Goal: Task Accomplishment & Management: Complete application form

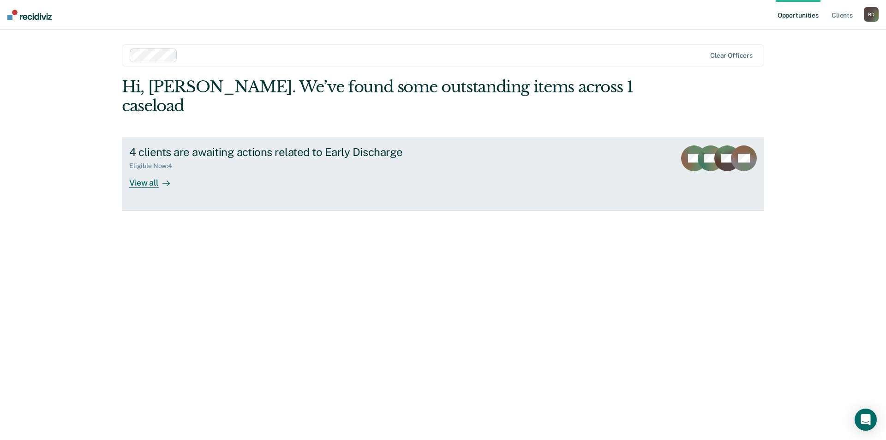
click at [160, 177] on div at bounding box center [164, 182] width 11 height 11
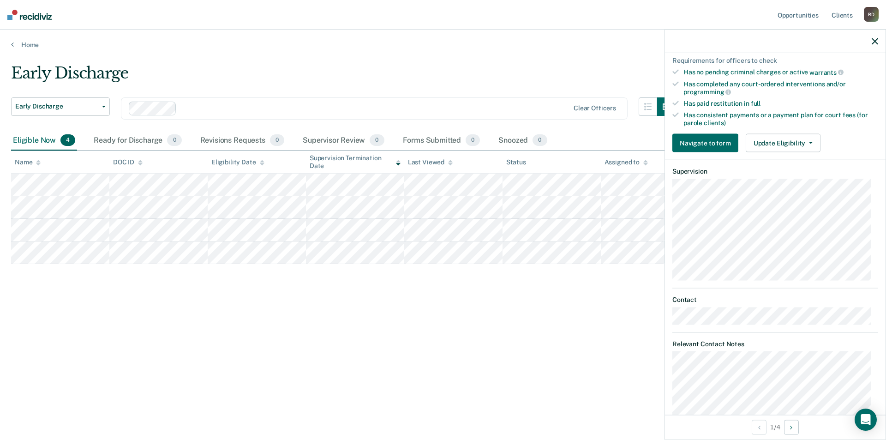
scroll to position [323, 0]
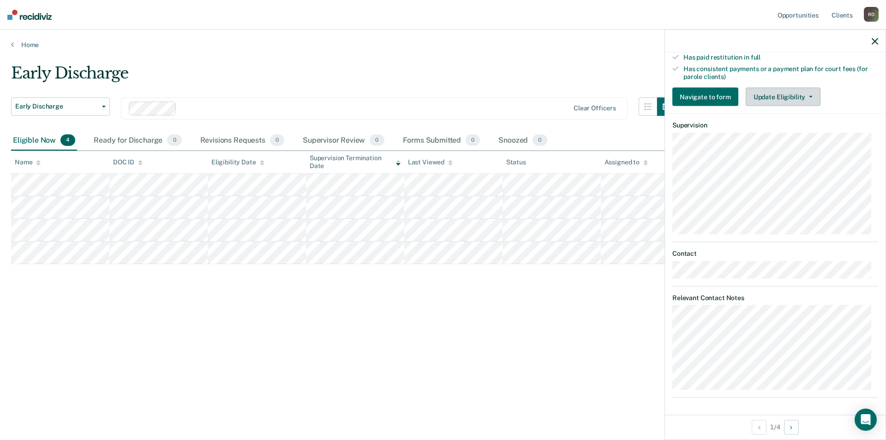
click at [805, 96] on span "button" at bounding box center [808, 97] width 7 height 2
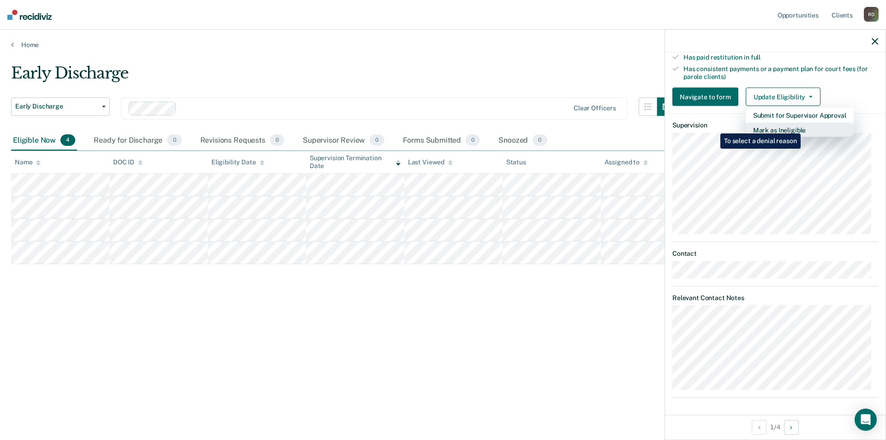
click at [802, 126] on button "Mark as Ineligible" at bounding box center [800, 130] width 108 height 15
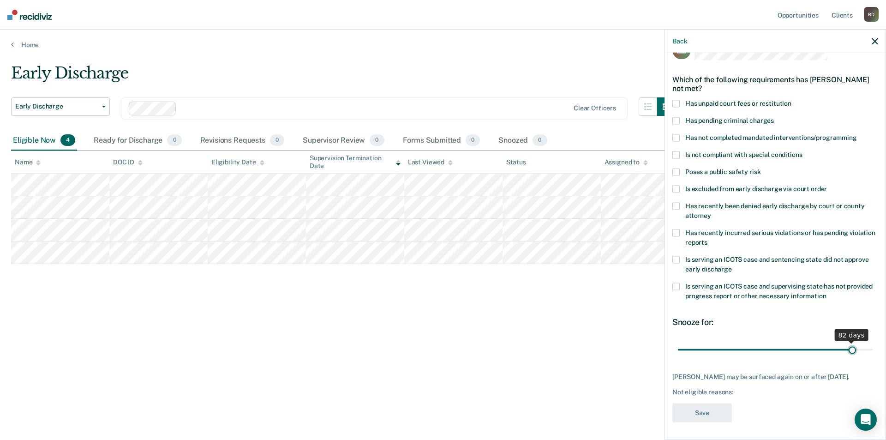
scroll to position [31, 0]
drag, startPoint x: 739, startPoint y: 343, endPoint x: 867, endPoint y: 333, distance: 129.1
type input "90"
click at [867, 340] on input "range" at bounding box center [775, 348] width 195 height 16
click at [673, 184] on span at bounding box center [675, 187] width 7 height 7
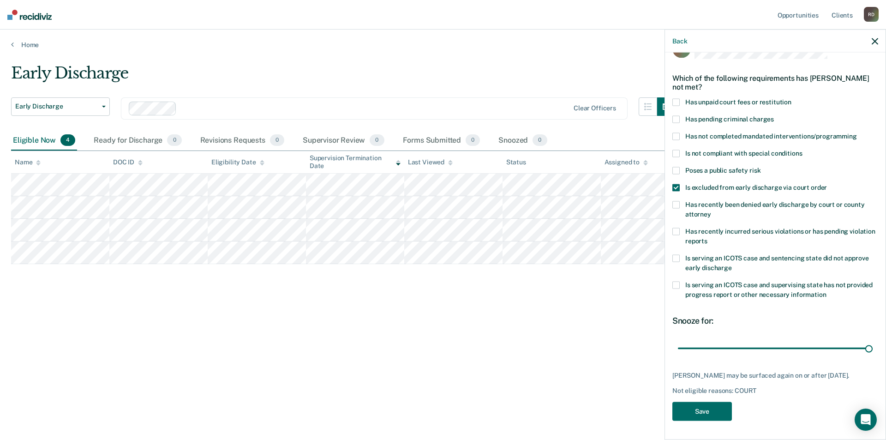
click at [676, 133] on span at bounding box center [675, 136] width 7 height 7
click at [674, 184] on span at bounding box center [675, 187] width 7 height 7
click at [674, 228] on span at bounding box center [675, 231] width 7 height 7
click at [676, 133] on span at bounding box center [675, 136] width 7 height 7
click at [706, 410] on button "Save" at bounding box center [702, 411] width 60 height 19
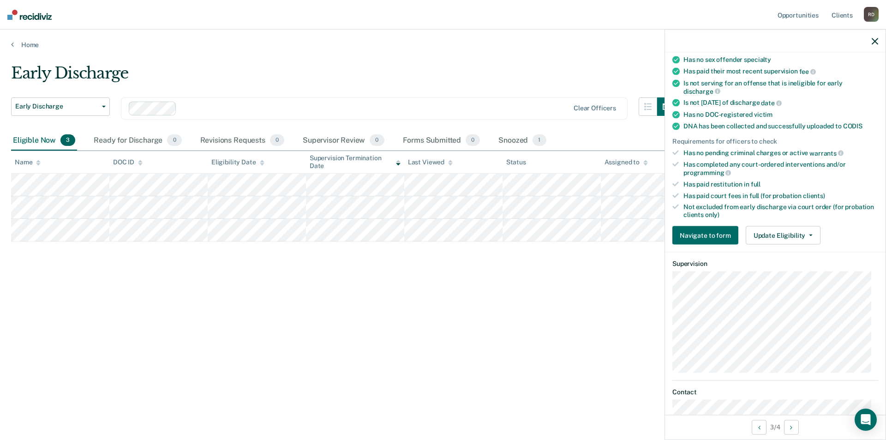
scroll to position [141, 0]
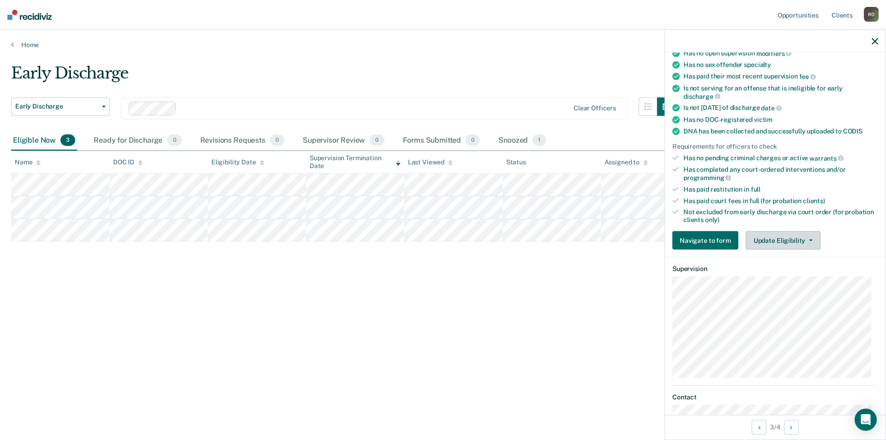
click at [801, 235] on button "Update Eligibility" at bounding box center [783, 240] width 75 height 18
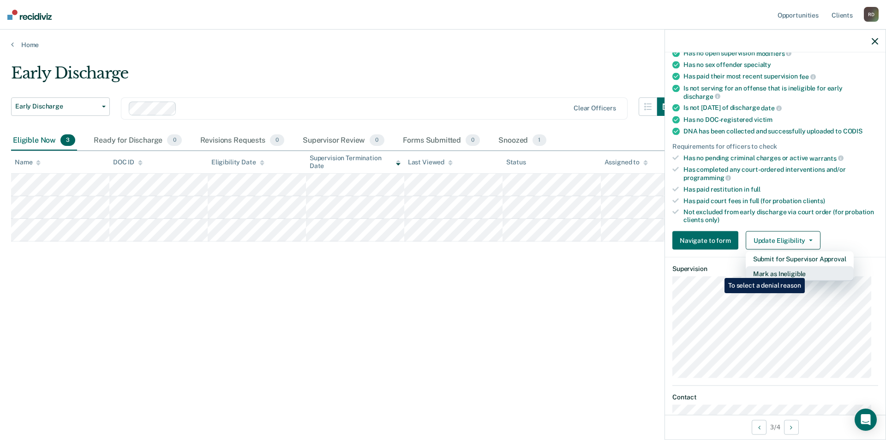
click at [806, 271] on button "Mark as Ineligible" at bounding box center [800, 273] width 108 height 15
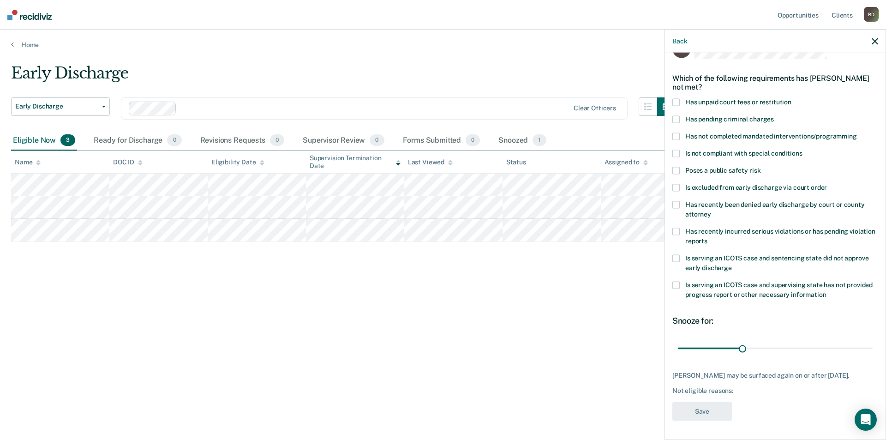
click at [676, 228] on span at bounding box center [675, 231] width 7 height 7
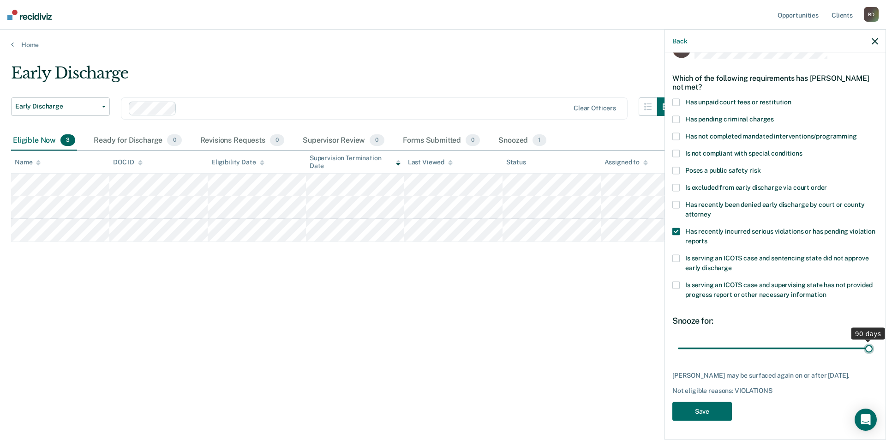
drag, startPoint x: 741, startPoint y: 341, endPoint x: 865, endPoint y: 341, distance: 123.6
type input "90"
click at [865, 341] on input "range" at bounding box center [775, 348] width 195 height 16
click at [705, 410] on button "Save" at bounding box center [702, 411] width 60 height 19
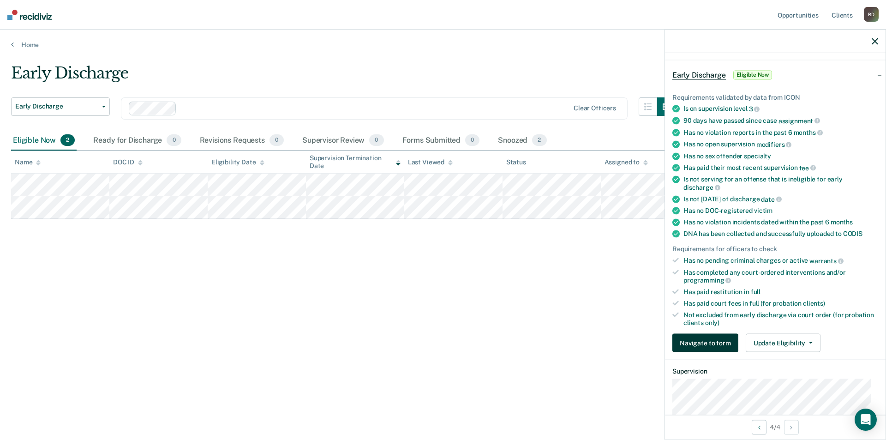
click at [696, 341] on button "Navigate to form" at bounding box center [705, 343] width 66 height 18
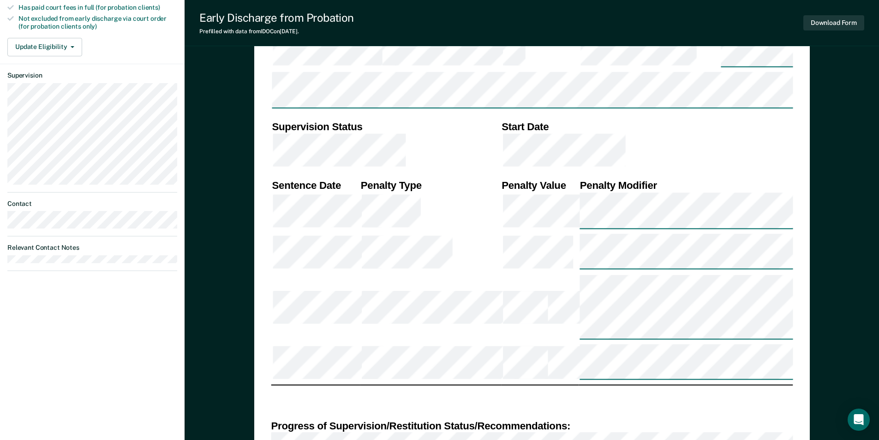
scroll to position [323, 0]
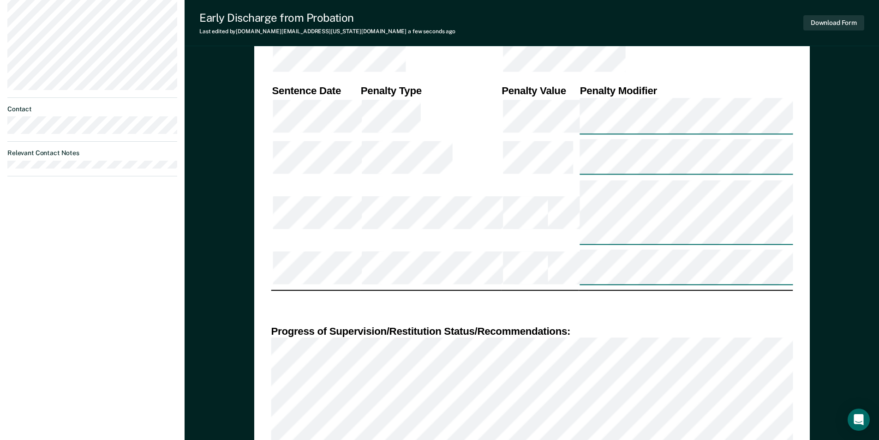
scroll to position [443, 0]
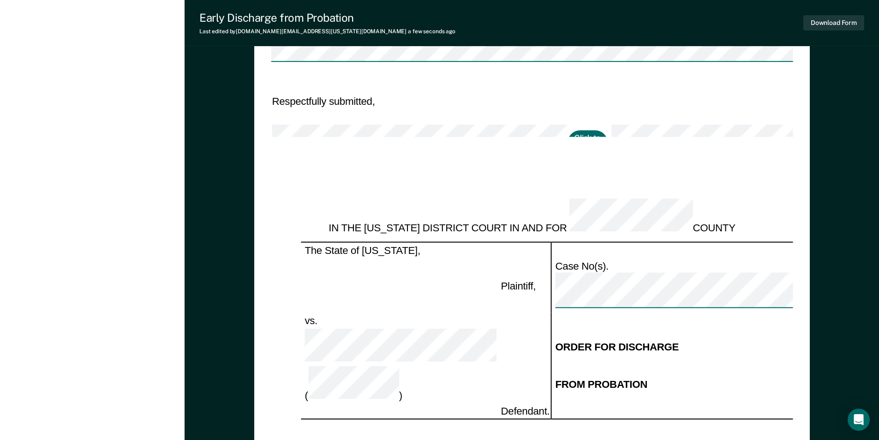
scroll to position [738, 0]
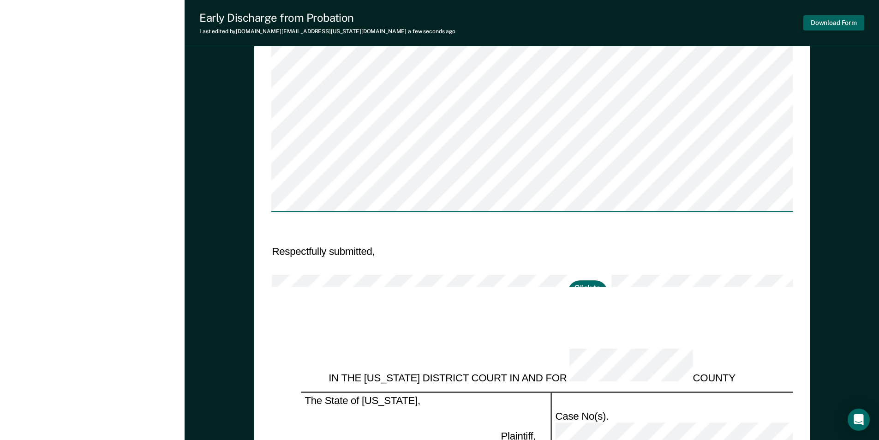
click at [829, 24] on button "Download Form" at bounding box center [833, 22] width 61 height 15
type textarea "x"
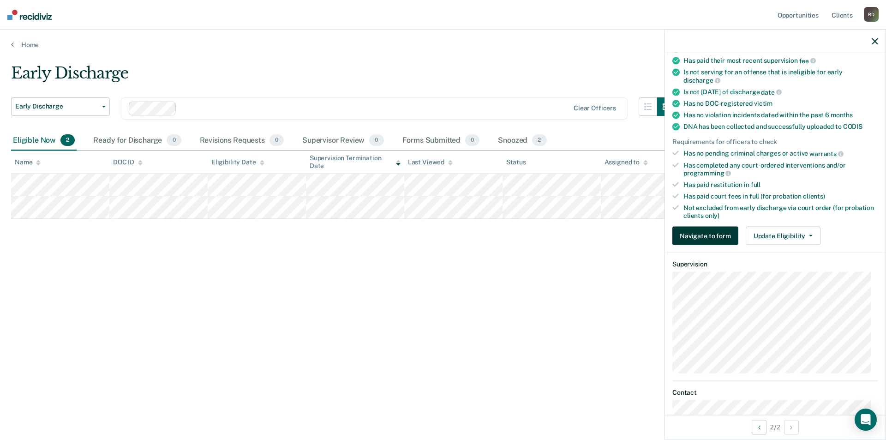
scroll to position [138, 0]
click at [800, 231] on button "Update Eligibility" at bounding box center [783, 235] width 75 height 18
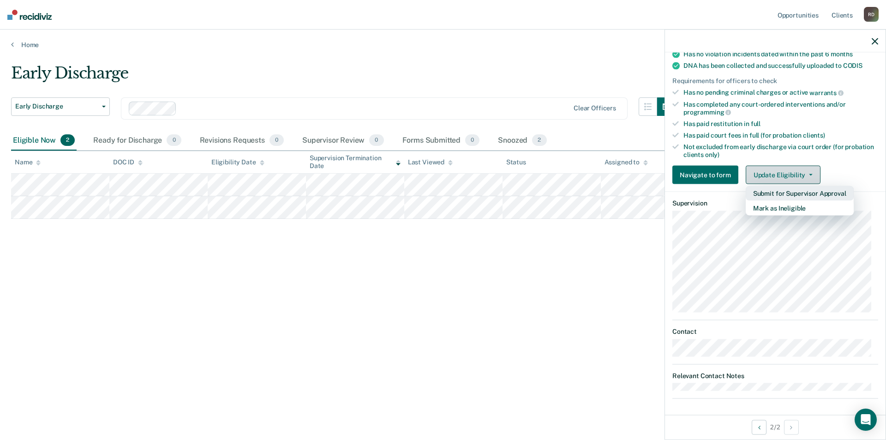
scroll to position [200, 0]
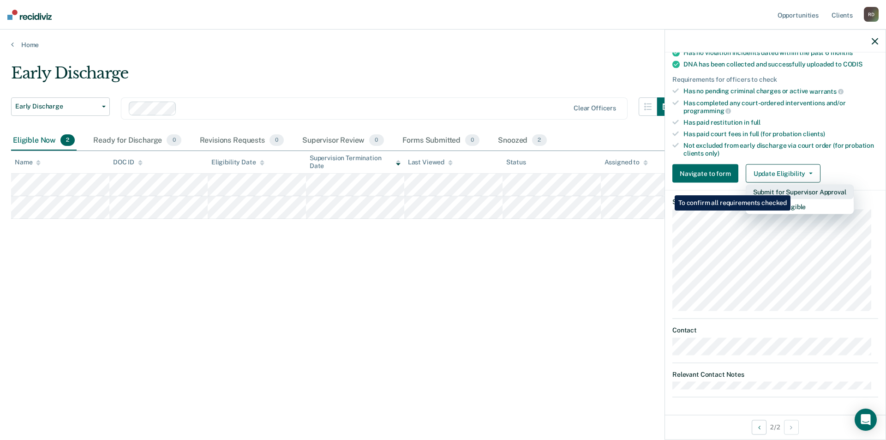
click at [792, 188] on button "Submit for Supervisor Approval" at bounding box center [800, 192] width 108 height 15
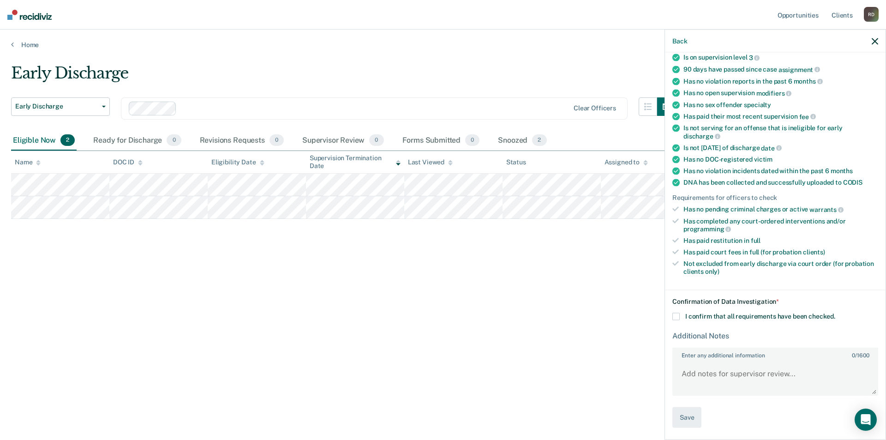
click at [676, 316] on span at bounding box center [675, 316] width 7 height 7
click at [835, 313] on input "I confirm that all requirements have been checked." at bounding box center [835, 313] width 0 height 0
click at [712, 372] on textarea "Enter any additional information 0 / 1600" at bounding box center [775, 377] width 204 height 34
type textarea "M"
paste textarea "[PERSON_NAME] was released to street probation on [DATE] after successfully dis…"
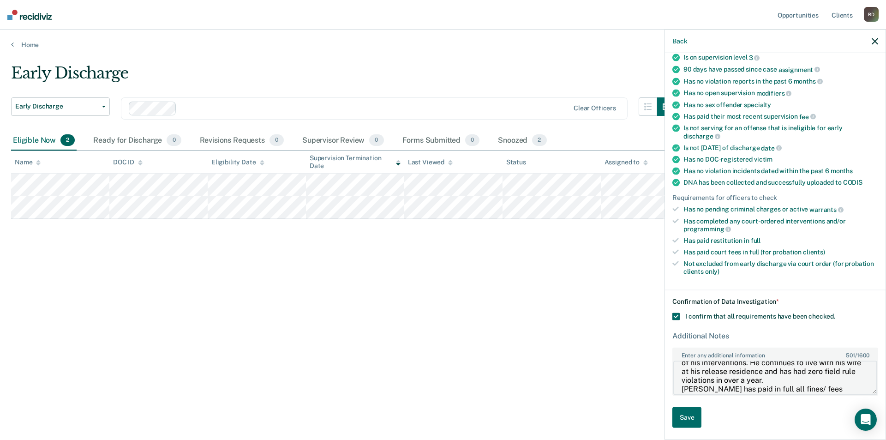
scroll to position [89, 0]
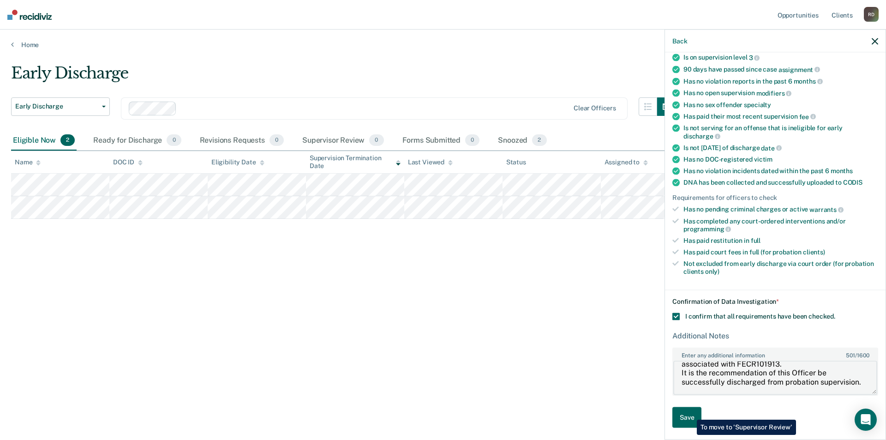
type textarea "[PERSON_NAME] was released to street probation on [DATE] after successfully dis…"
click at [690, 412] on button "Save" at bounding box center [686, 417] width 29 height 21
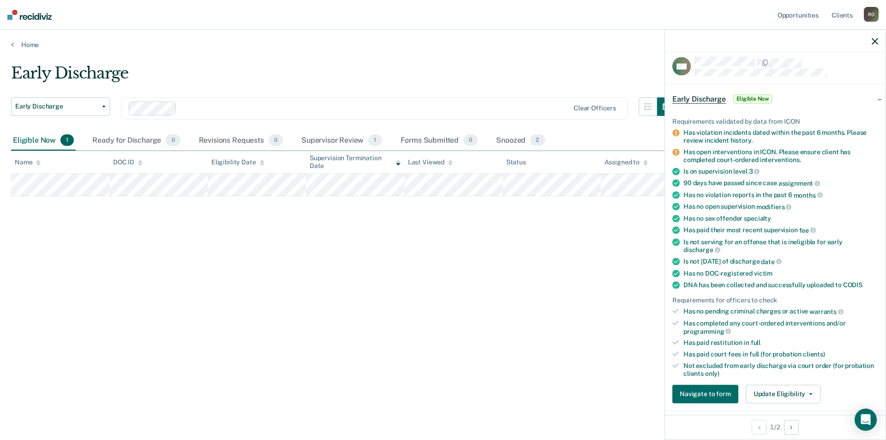
scroll to position [0, 0]
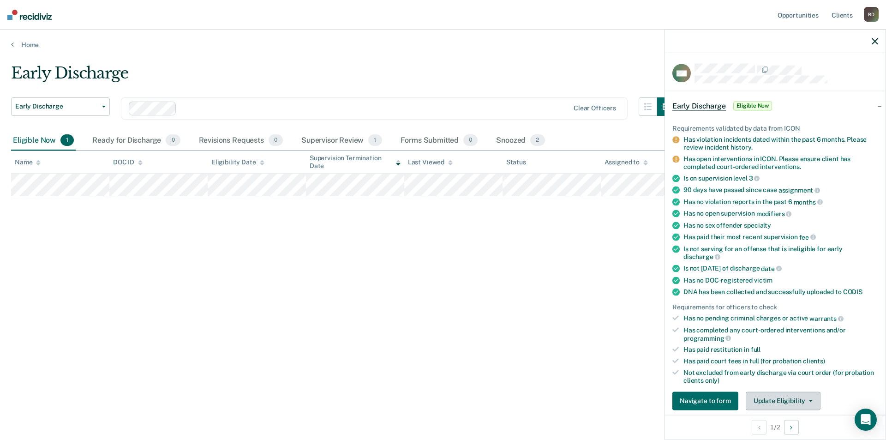
click at [800, 402] on button "Update Eligibility" at bounding box center [783, 400] width 75 height 18
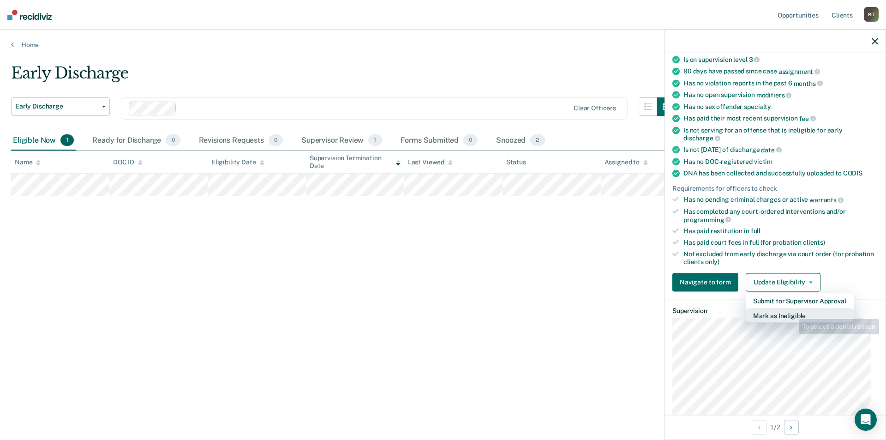
scroll to position [149, 0]
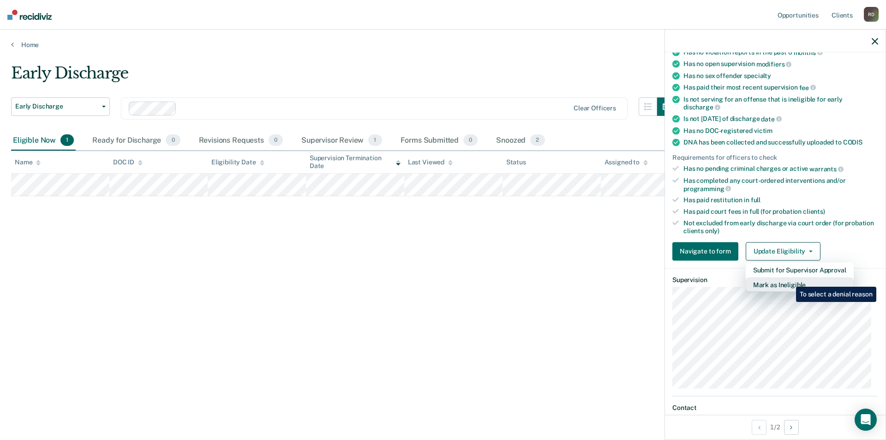
click at [789, 279] on button "Mark as Ineligible" at bounding box center [800, 284] width 108 height 15
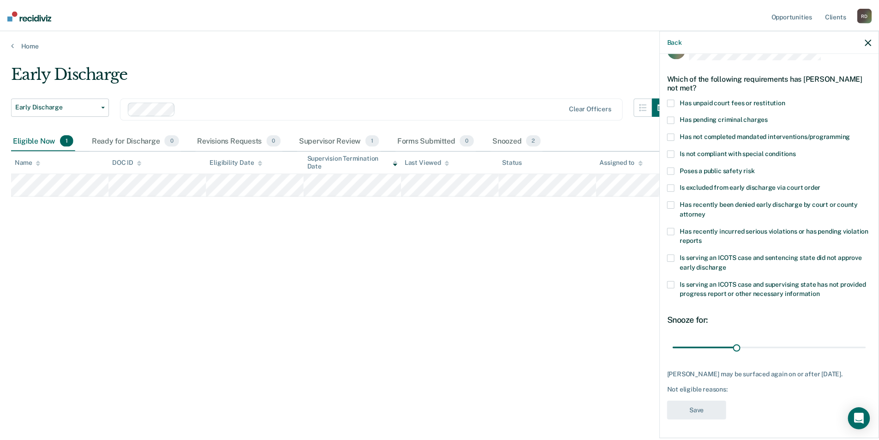
scroll to position [31, 0]
click at [675, 133] on span at bounding box center [675, 136] width 7 height 7
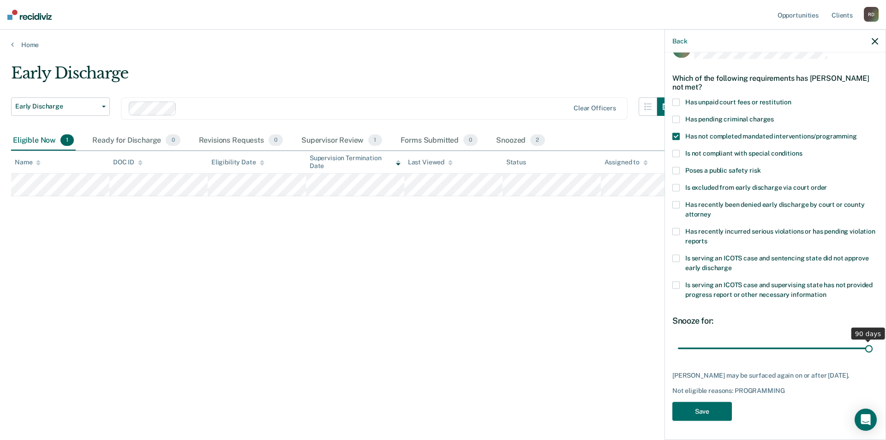
drag, startPoint x: 741, startPoint y: 343, endPoint x: 890, endPoint y: 342, distance: 149.5
type input "90"
click at [872, 342] on input "range" at bounding box center [775, 348] width 195 height 16
click at [712, 407] on button "Save" at bounding box center [702, 411] width 60 height 19
